Goal: Transaction & Acquisition: Purchase product/service

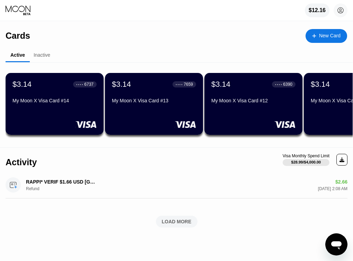
click at [322, 36] on div "New Card" at bounding box center [329, 36] width 21 height 6
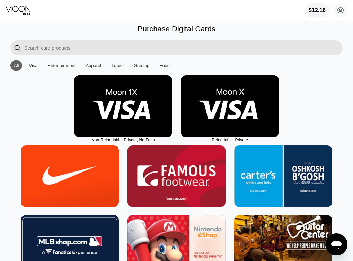
click at [224, 118] on img at bounding box center [230, 106] width 98 height 62
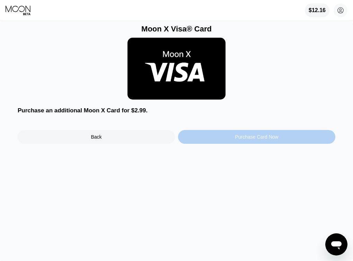
click at [216, 136] on div "Purchase Card Now" at bounding box center [256, 137] width 157 height 14
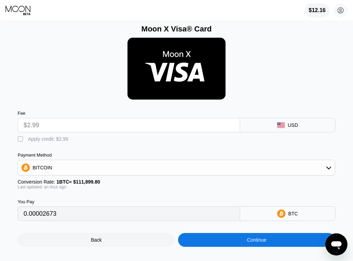
click at [47, 137] on div "Apply credit: $2.99" at bounding box center [48, 139] width 40 height 6
type input "0"
click at [254, 246] on div "Continue" at bounding box center [256, 240] width 157 height 14
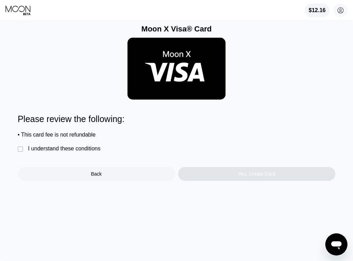
click at [97, 149] on div "I understand these conditions" at bounding box center [64, 149] width 72 height 6
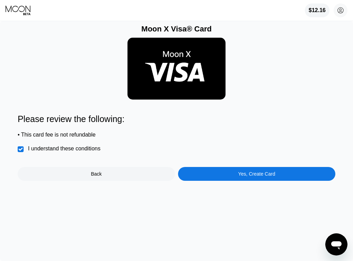
click at [230, 175] on div "Yes, Create Card" at bounding box center [256, 174] width 157 height 14
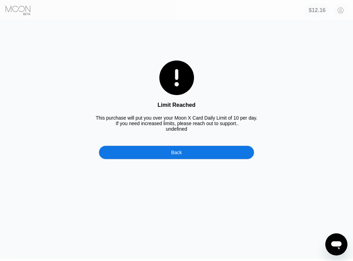
scroll to position [3, 0]
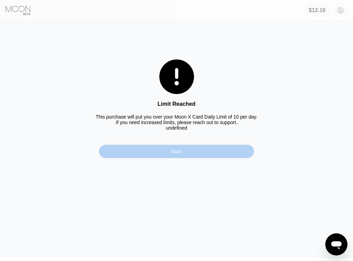
drag, startPoint x: 217, startPoint y: 151, endPoint x: 220, endPoint y: 158, distance: 7.6
click at [220, 158] on div "Back" at bounding box center [176, 152] width 155 height 14
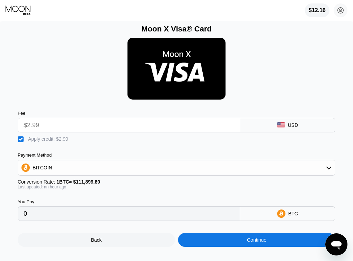
click at [26, 16] on div "$12.16 Ko Lu [EMAIL_ADDRESS][DOMAIN_NAME]  Home Settings Support Careers About…" at bounding box center [176, 10] width 353 height 21
click at [21, 11] on icon at bounding box center [19, 10] width 26 height 10
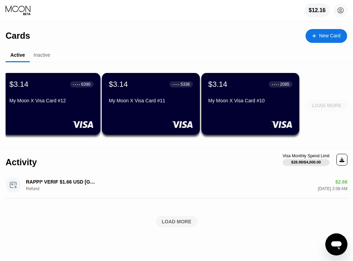
click at [325, 104] on div "LOAD MORE" at bounding box center [327, 105] width 30 height 6
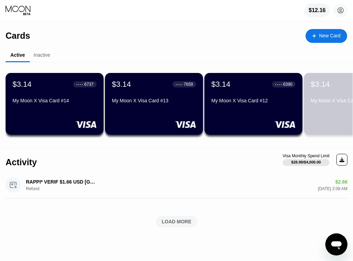
click at [325, 104] on div "My Moon X Visa Card #11" at bounding box center [353, 101] width 84 height 6
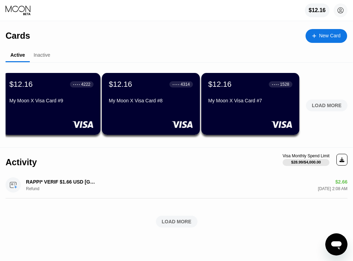
scroll to position [0, 699]
click at [335, 111] on div "LOAD MORE" at bounding box center [327, 106] width 42 height 12
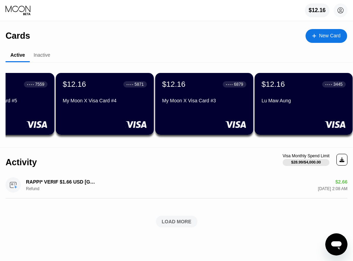
scroll to position [0, 1142]
click at [311, 108] on div "$12.16 ● ● ● ● [STREET_ADDRESS]" at bounding box center [303, 104] width 98 height 62
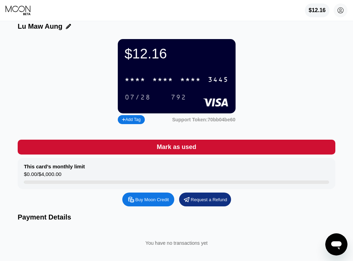
scroll to position [2, 0]
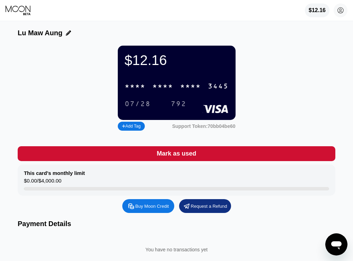
click at [176, 155] on div "Mark as used" at bounding box center [175, 154] width 39 height 8
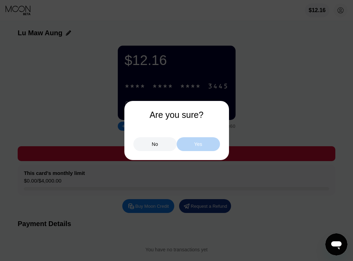
click at [198, 143] on div "Yes" at bounding box center [198, 144] width 8 height 6
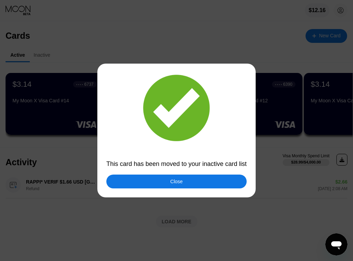
click at [206, 180] on div "Close" at bounding box center [176, 182] width 140 height 14
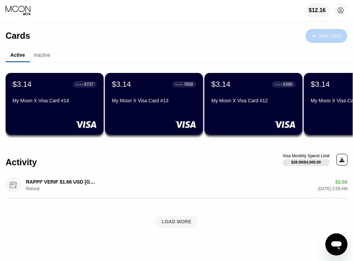
click at [319, 37] on div "New Card" at bounding box center [329, 36] width 21 height 6
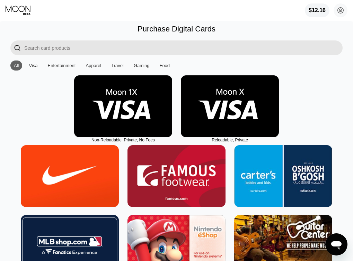
click at [234, 104] on img at bounding box center [230, 106] width 98 height 62
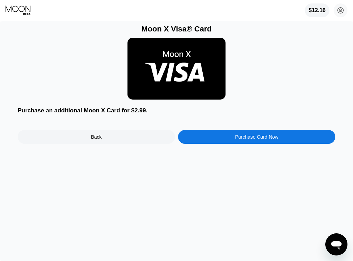
click at [256, 145] on div "Moon X Visa® Card Purchase an additional Moon X Card for $2.99. Back Purchase C…" at bounding box center [176, 141] width 353 height 240
click at [255, 141] on div "Purchase Card Now" at bounding box center [256, 137] width 157 height 14
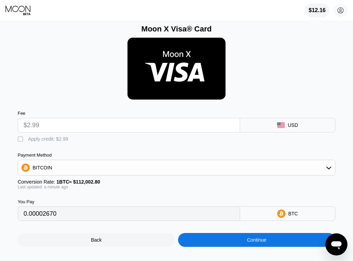
click at [54, 138] on div "Apply credit: $2.99" at bounding box center [48, 139] width 40 height 6
type input "0"
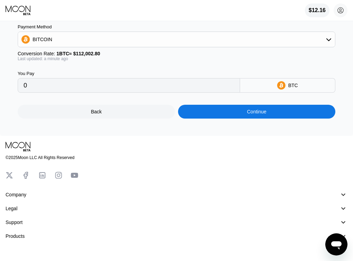
scroll to position [171, 0]
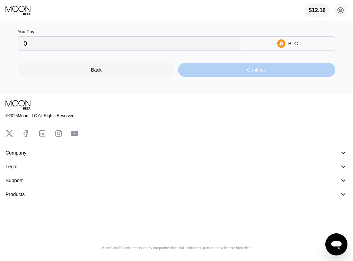
click at [249, 73] on div "Continue" at bounding box center [256, 70] width 19 height 6
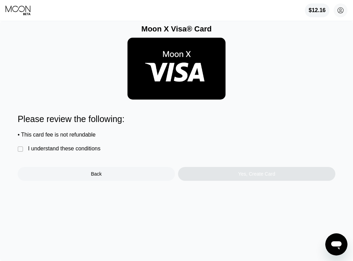
click at [75, 152] on div " I understand these conditions" at bounding box center [61, 149] width 86 height 7
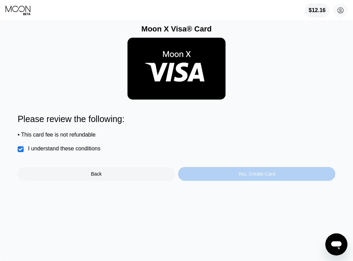
click at [201, 173] on div "Yes, Create Card" at bounding box center [256, 174] width 157 height 14
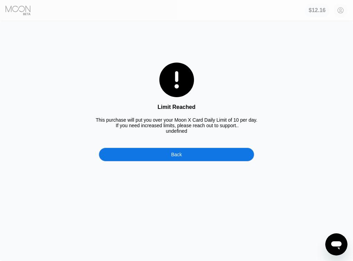
click at [189, 153] on div "Back" at bounding box center [176, 155] width 155 height 14
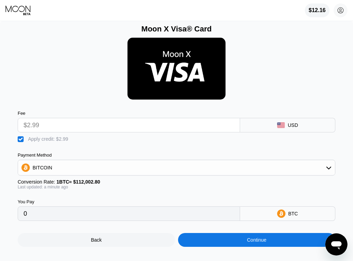
click at [167, 108] on div "Fee $2.99 USD" at bounding box center [176, 118] width 317 height 29
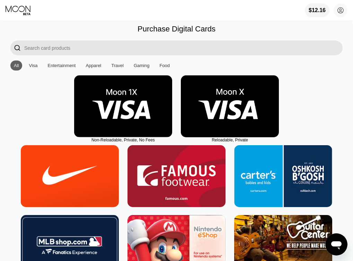
click at [80, 97] on img at bounding box center [123, 106] width 98 height 62
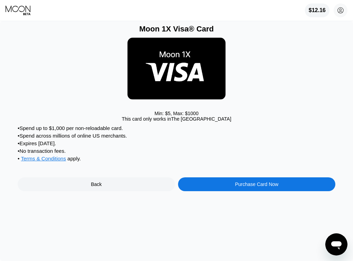
click at [20, 8] on icon at bounding box center [19, 10] width 26 height 10
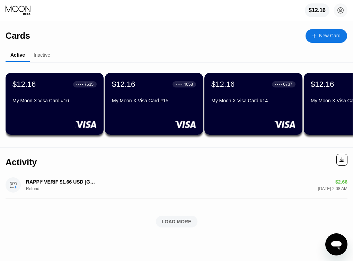
click at [21, 11] on icon at bounding box center [18, 9] width 25 height 7
click at [155, 117] on div "$12.16 ● ● ● ● 4658 My Moon X Visa Card #15" at bounding box center [154, 104] width 98 height 62
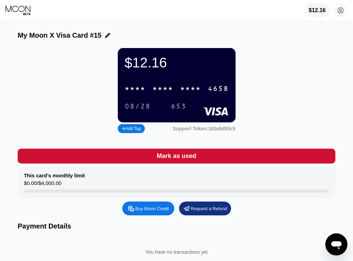
click at [147, 95] on div "* * * * * * * * * * * * 4658" at bounding box center [176, 89] width 112 height 14
